Goal: Task Accomplishment & Management: Manage account settings

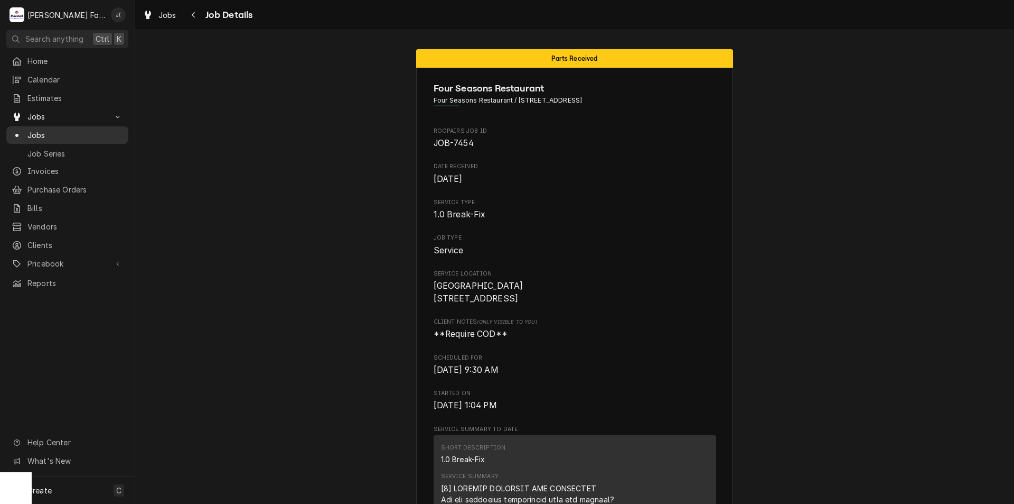
click at [78, 129] on span "Jobs" at bounding box center [75, 134] width 96 height 11
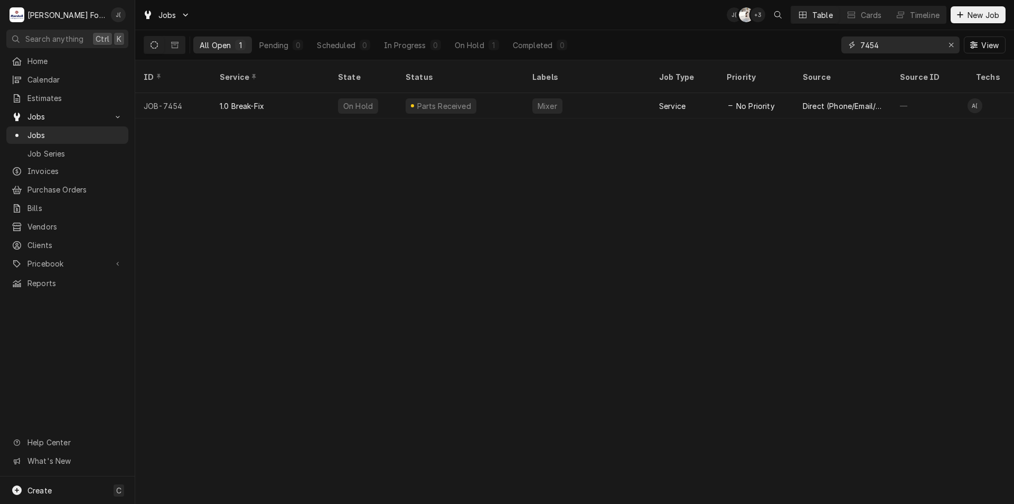
drag, startPoint x: 891, startPoint y: 44, endPoint x: 604, endPoint y: 50, distance: 287.5
click at [604, 50] on div "All Open 1 Pending 0 Scheduled 0 In Progress 0 On Hold 1 Completed 0 7454 View" at bounding box center [575, 45] width 862 height 30
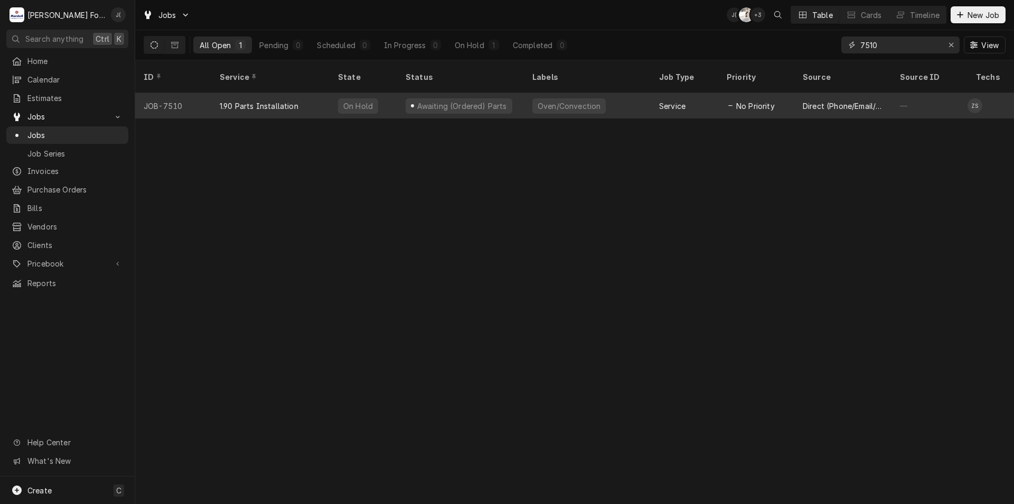
type input "7510"
click at [306, 97] on div "1.90 Parts Installation" at bounding box center [270, 105] width 118 height 25
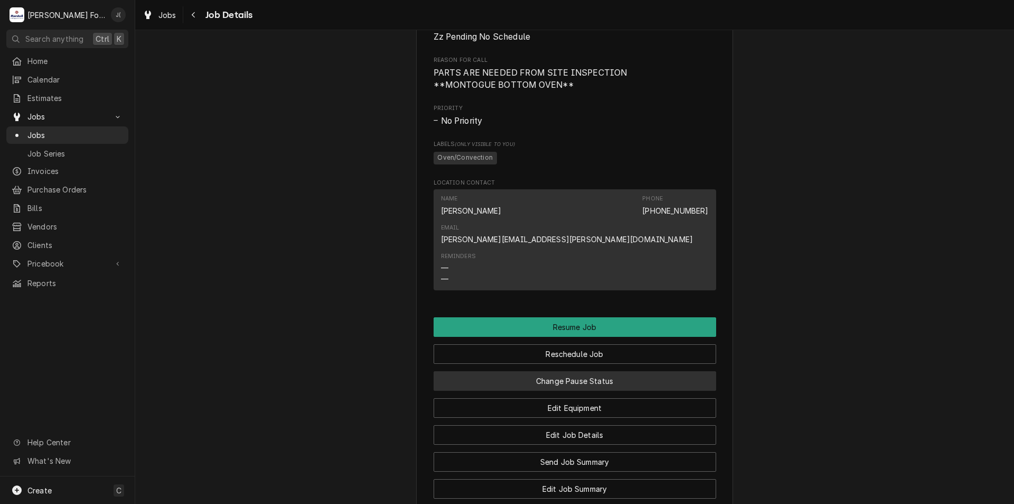
scroll to position [793, 0]
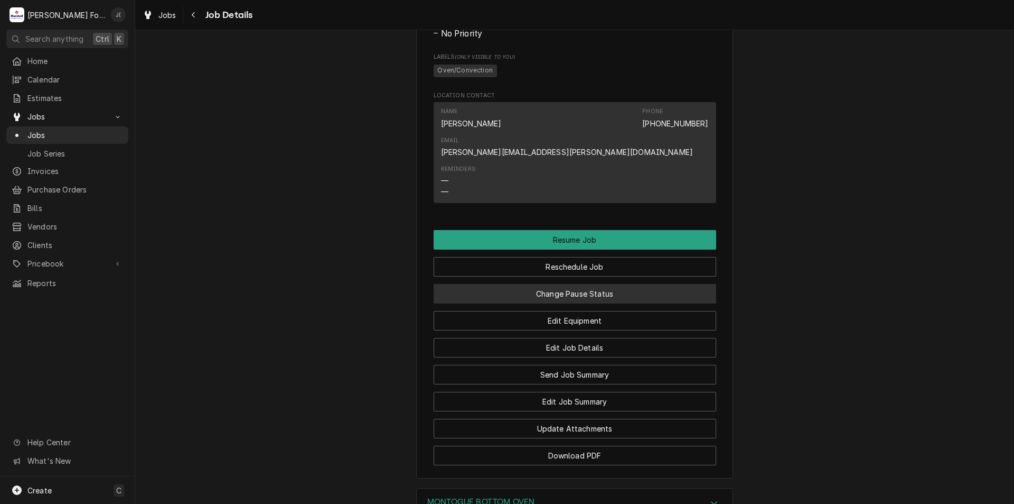
click at [572, 302] on button "Change Pause Status" at bounding box center [575, 294] width 283 height 20
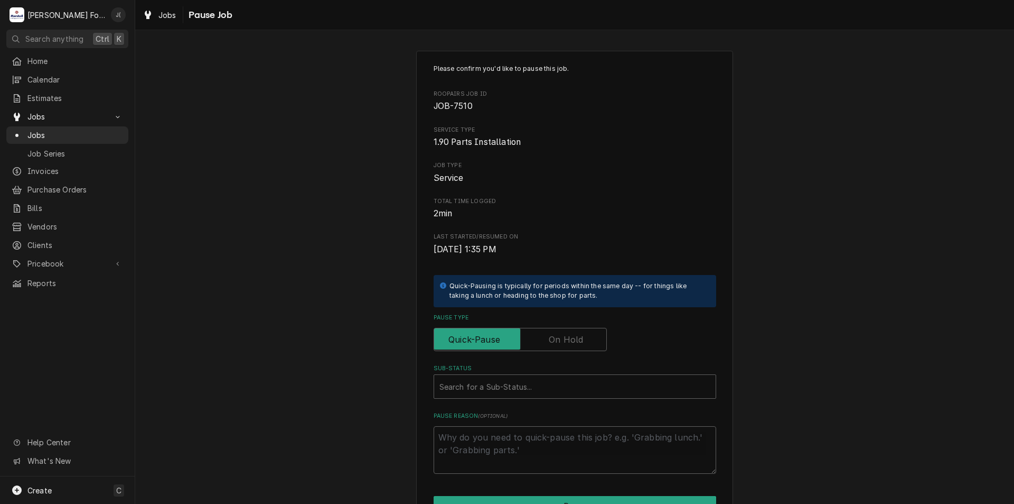
click at [569, 336] on label "Pause Type" at bounding box center [520, 339] width 173 height 23
click at [569, 336] on input "Pause Type" at bounding box center [521, 339] width 164 height 23
checkbox input "true"
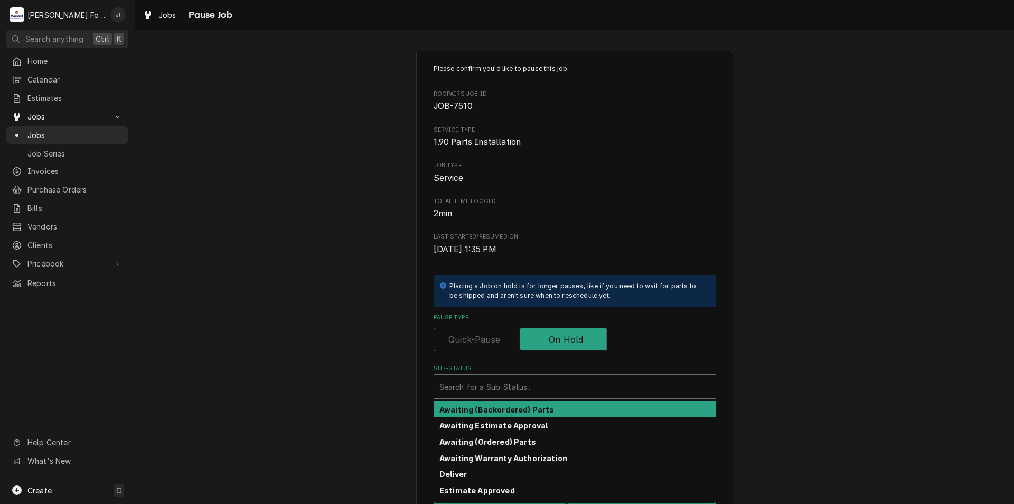
drag, startPoint x: 557, startPoint y: 386, endPoint x: 516, endPoint y: 411, distance: 47.8
click at [557, 385] on div "Sub-Status" at bounding box center [575, 386] width 271 height 19
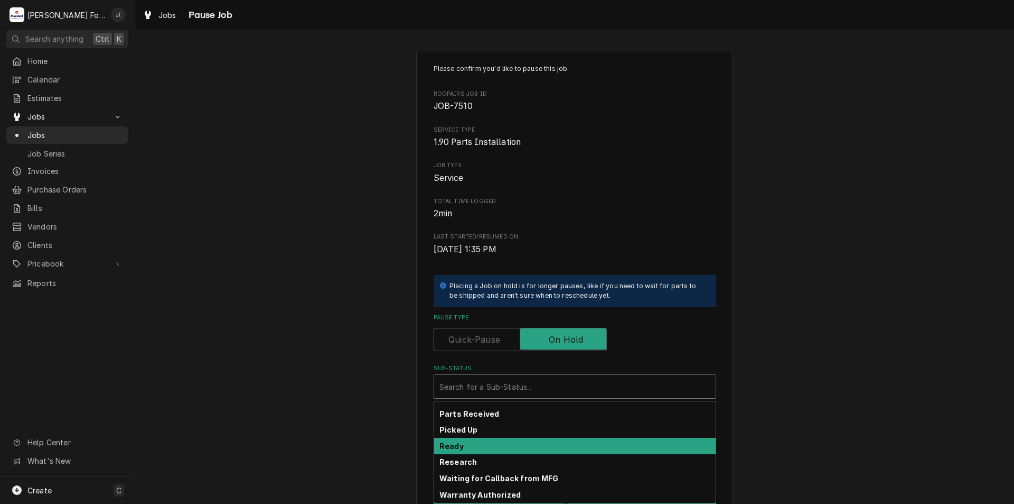
scroll to position [173, 0]
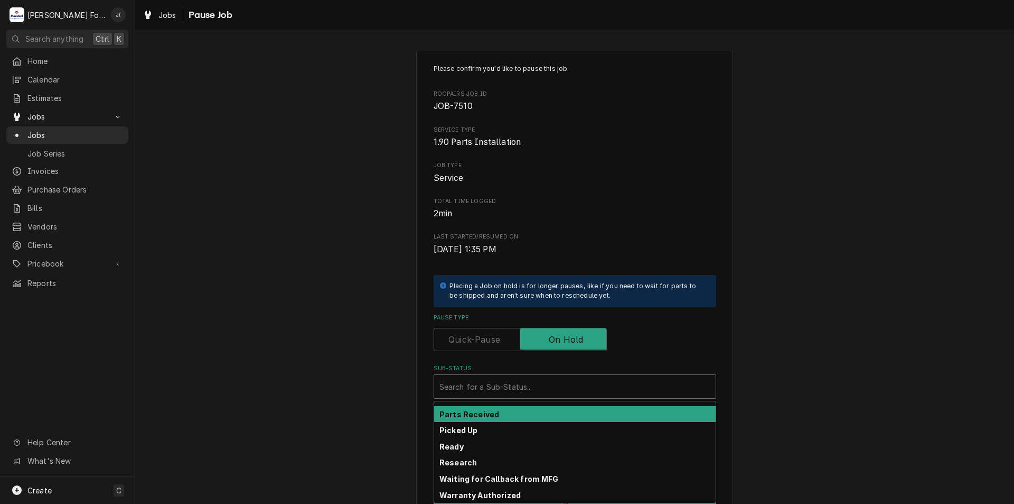
click at [511, 413] on div "Parts Received" at bounding box center [575, 414] width 282 height 16
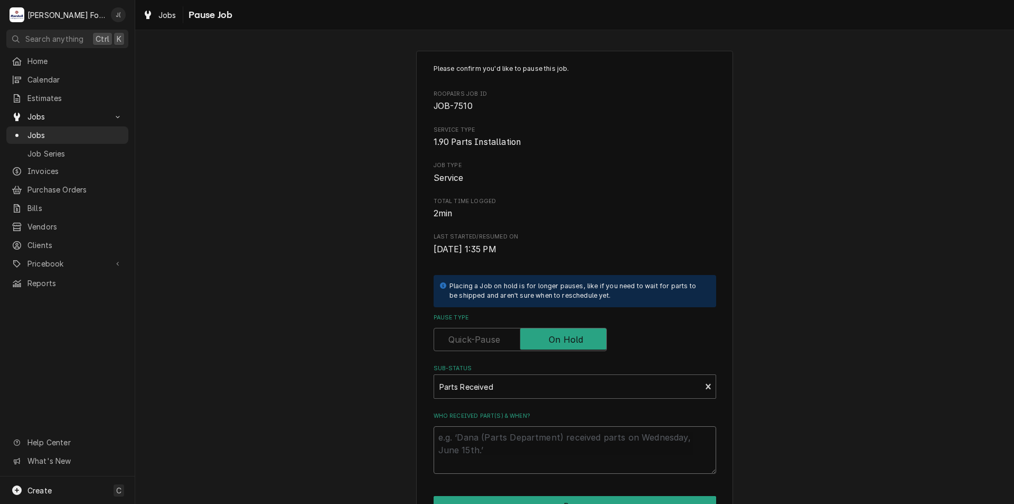
click at [494, 445] on textarea "Who received part(s) & when?" at bounding box center [575, 450] width 283 height 48
click at [500, 449] on textarea "Who received part(s) & when?" at bounding box center [575, 450] width 283 height 48
type textarea "x"
type textarea "1"
type textarea "x"
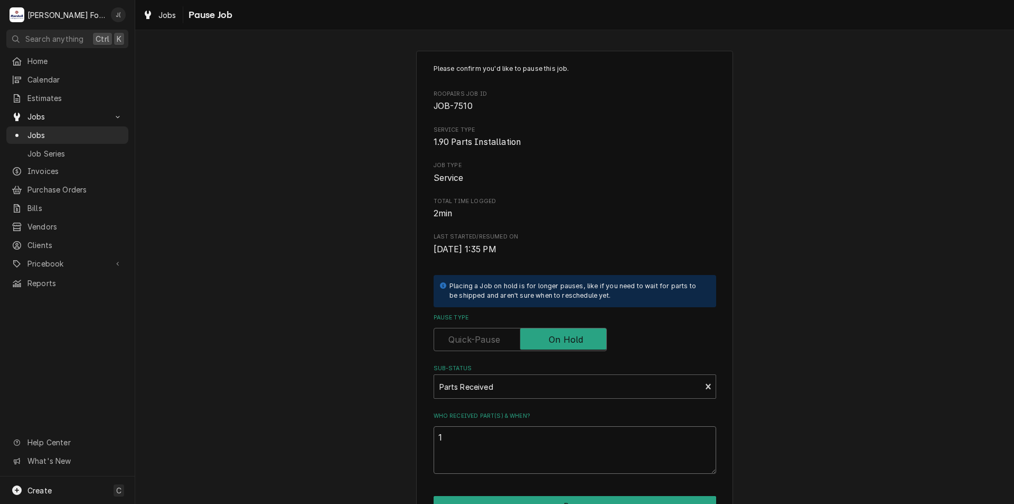
type textarea "10"
type textarea "x"
type textarea "10-"
type textarea "x"
type textarea "10-0"
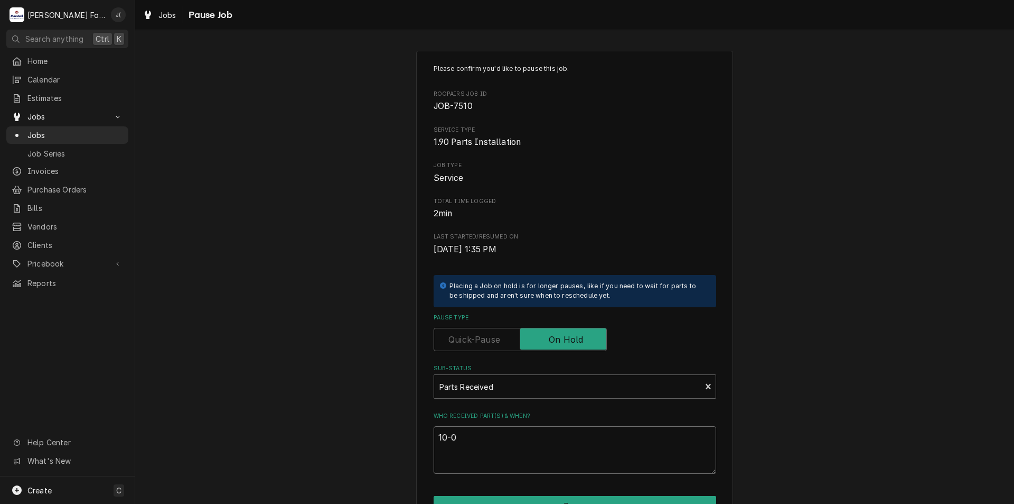
type textarea "x"
type textarea "10-09"
type textarea "x"
type textarea "10-09/"
type textarea "x"
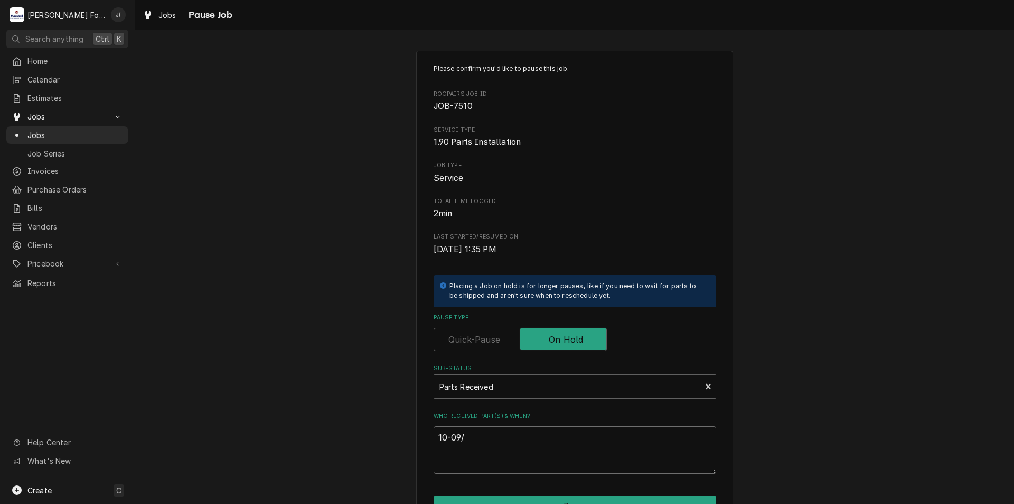
type textarea "10-09/2"
type textarea "x"
type textarea "10-09/20"
type textarea "x"
type textarea "10-09/202"
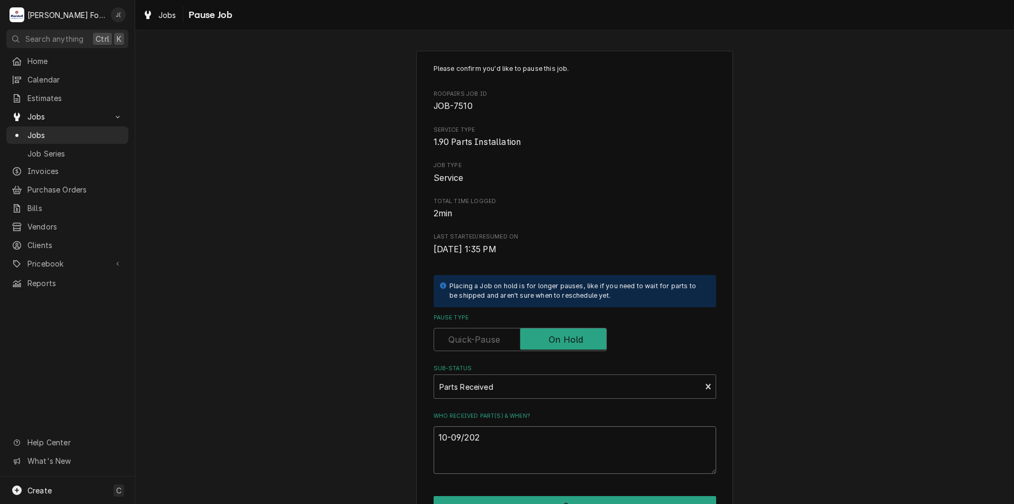
type textarea "x"
type textarea "10-09/2025"
drag, startPoint x: 507, startPoint y: 440, endPoint x: 370, endPoint y: 442, distance: 136.9
click at [371, 442] on div "Please confirm you'd like to pause this job. Roopairs Job ID JOB-7510 Service T…" at bounding box center [574, 316] width 879 height 551
type textarea "x"
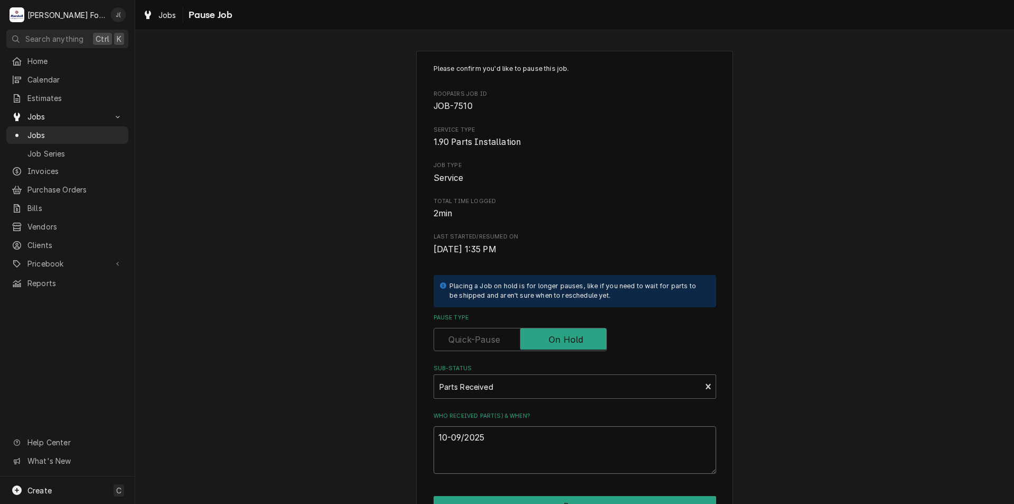
type textarea "1"
type textarea "x"
type textarea "10"
type textarea "x"
type textarea "10/"
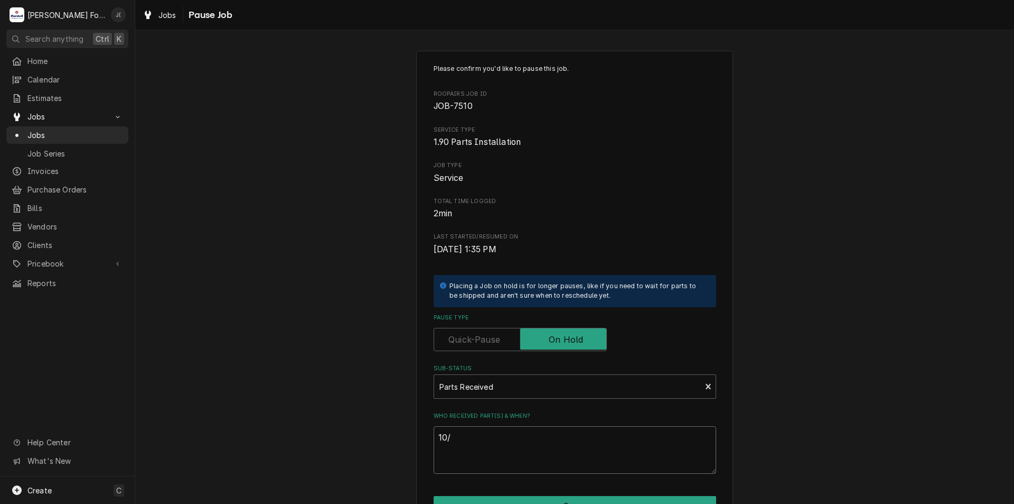
type textarea "x"
type textarea "10/0"
type textarea "x"
type textarea "10/09"
type textarea "x"
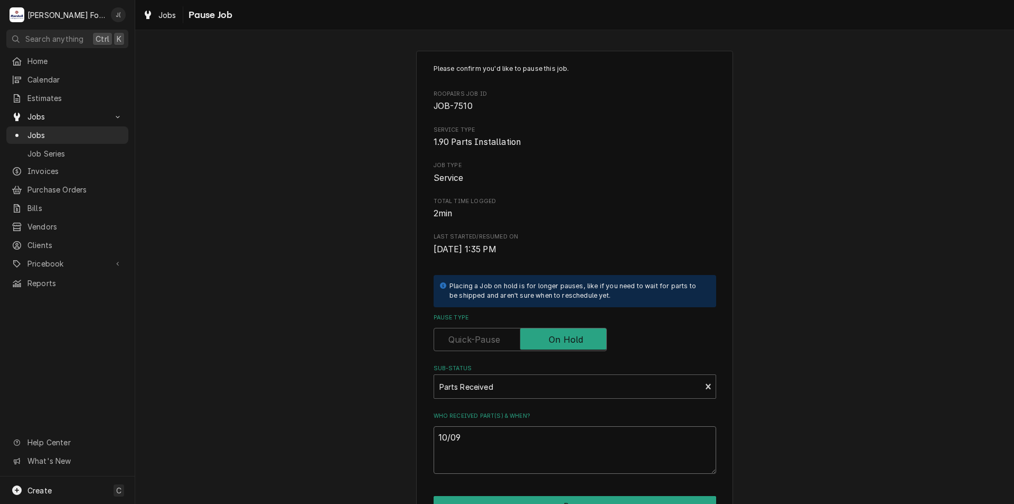
type textarea "10/09/"
type textarea "x"
type textarea "10/09/2"
type textarea "x"
type textarea "10/09/20"
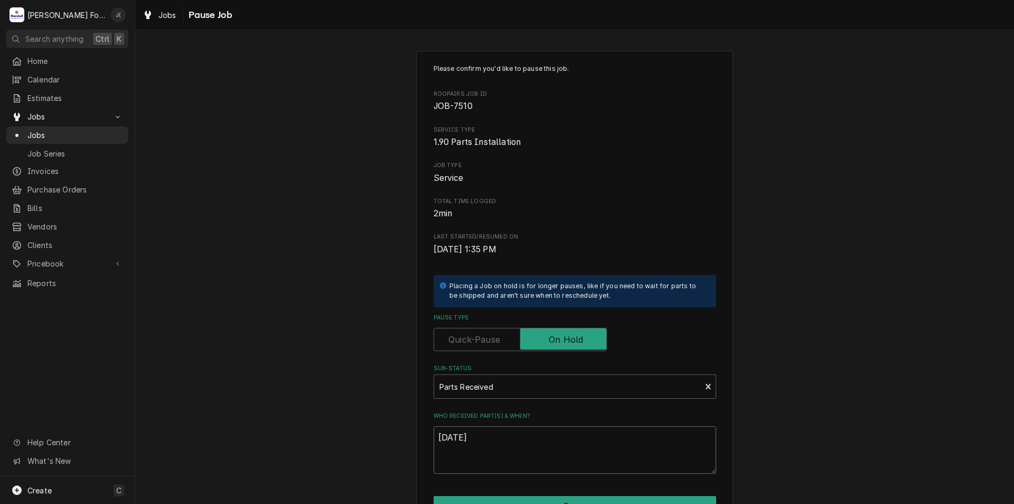
type textarea "x"
type textarea "10/09/202"
type textarea "x"
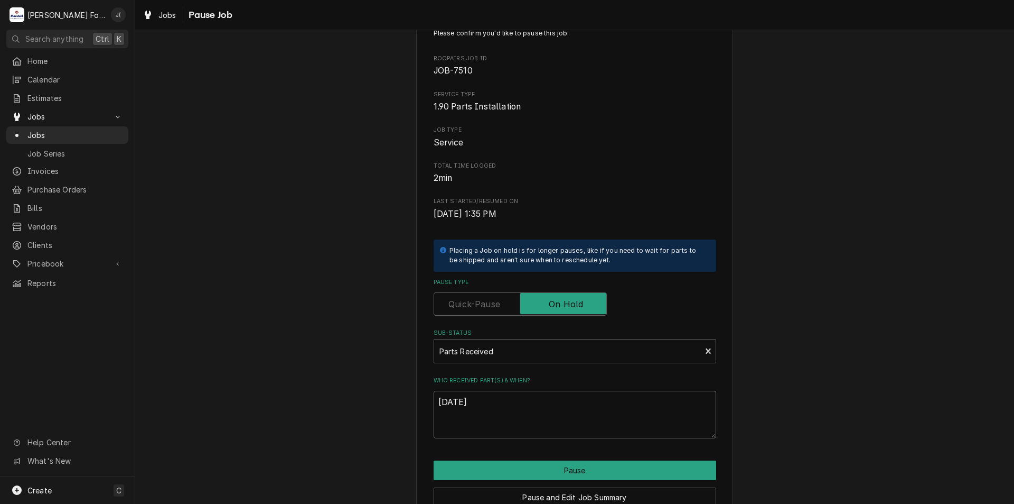
scroll to position [88, 0]
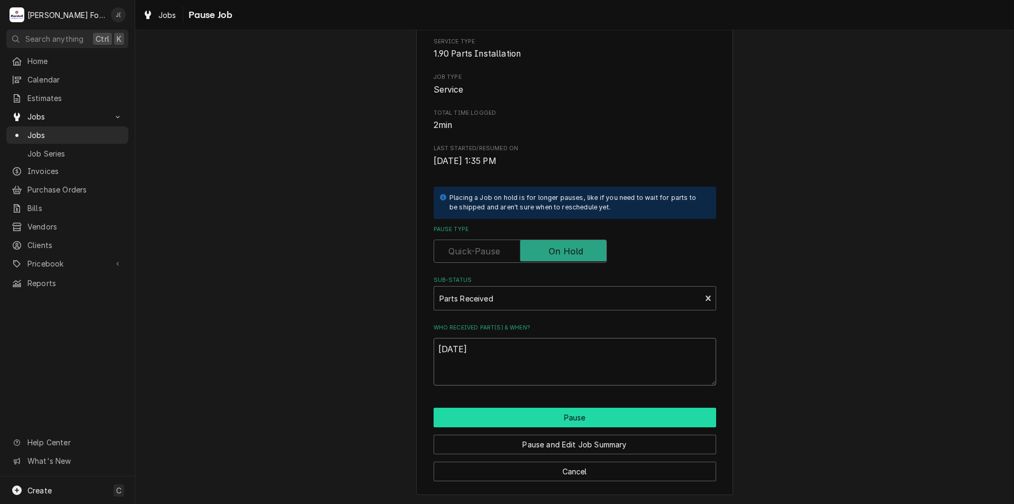
type textarea "10/09/2025"
click at [580, 418] on button "Pause" at bounding box center [575, 417] width 283 height 20
type textarea "x"
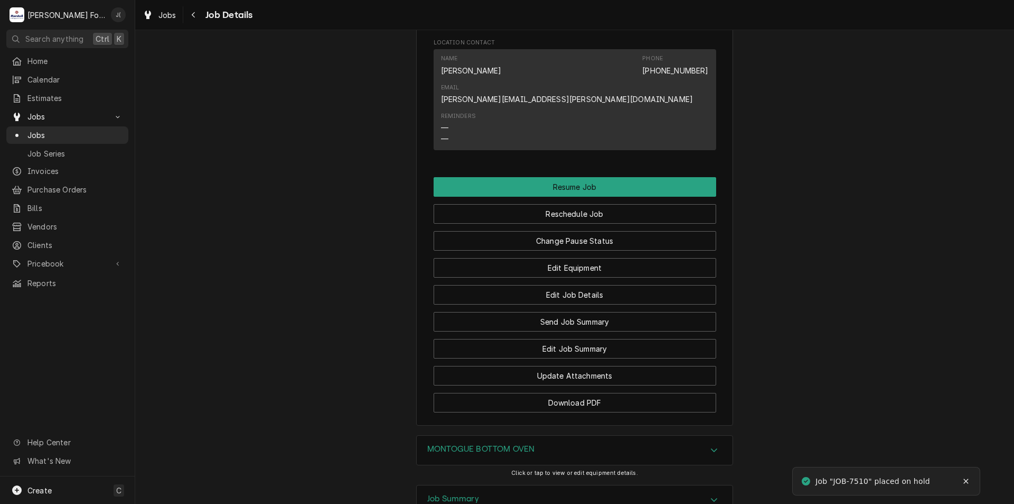
scroll to position [370, 0]
